Goal: Information Seeking & Learning: Learn about a topic

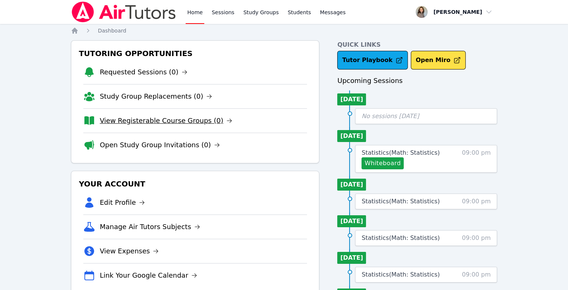
click at [162, 120] on link "View Registerable Course Groups (0)" at bounding box center [166, 120] width 133 height 10
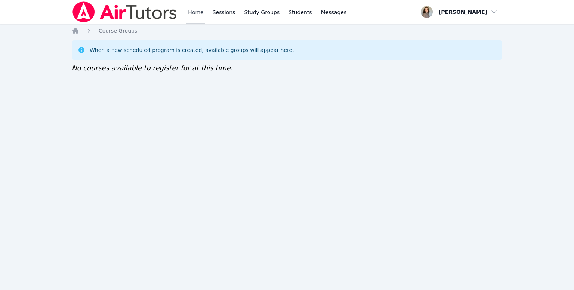
click at [191, 6] on link "Home" at bounding box center [195, 12] width 18 height 24
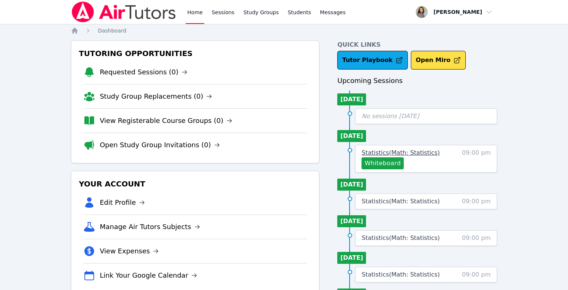
click at [417, 152] on span "Statistics ( Math: Statistics )" at bounding box center [401, 152] width 78 height 7
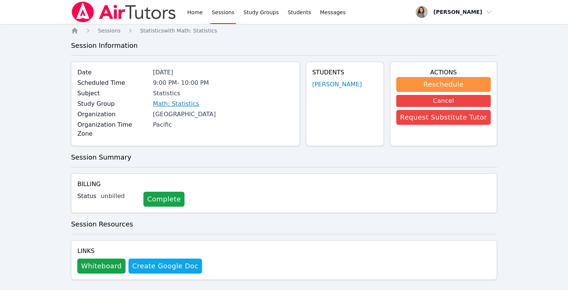
click at [192, 105] on link "Math: Statistics" at bounding box center [176, 103] width 46 height 9
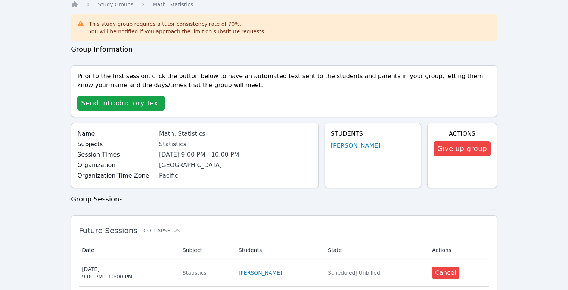
scroll to position [27, 0]
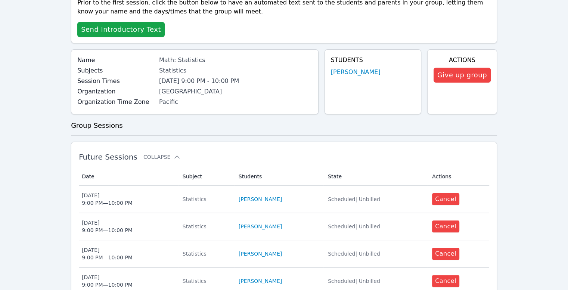
scroll to position [0, 0]
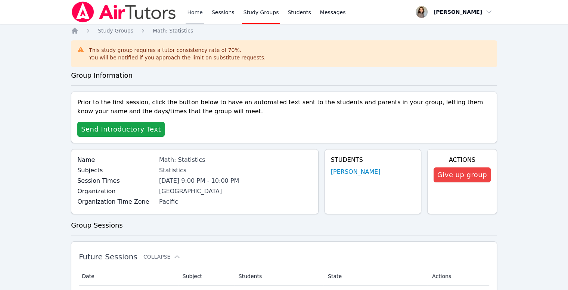
click at [195, 9] on link "Home" at bounding box center [195, 12] width 18 height 24
